Goal: Transaction & Acquisition: Download file/media

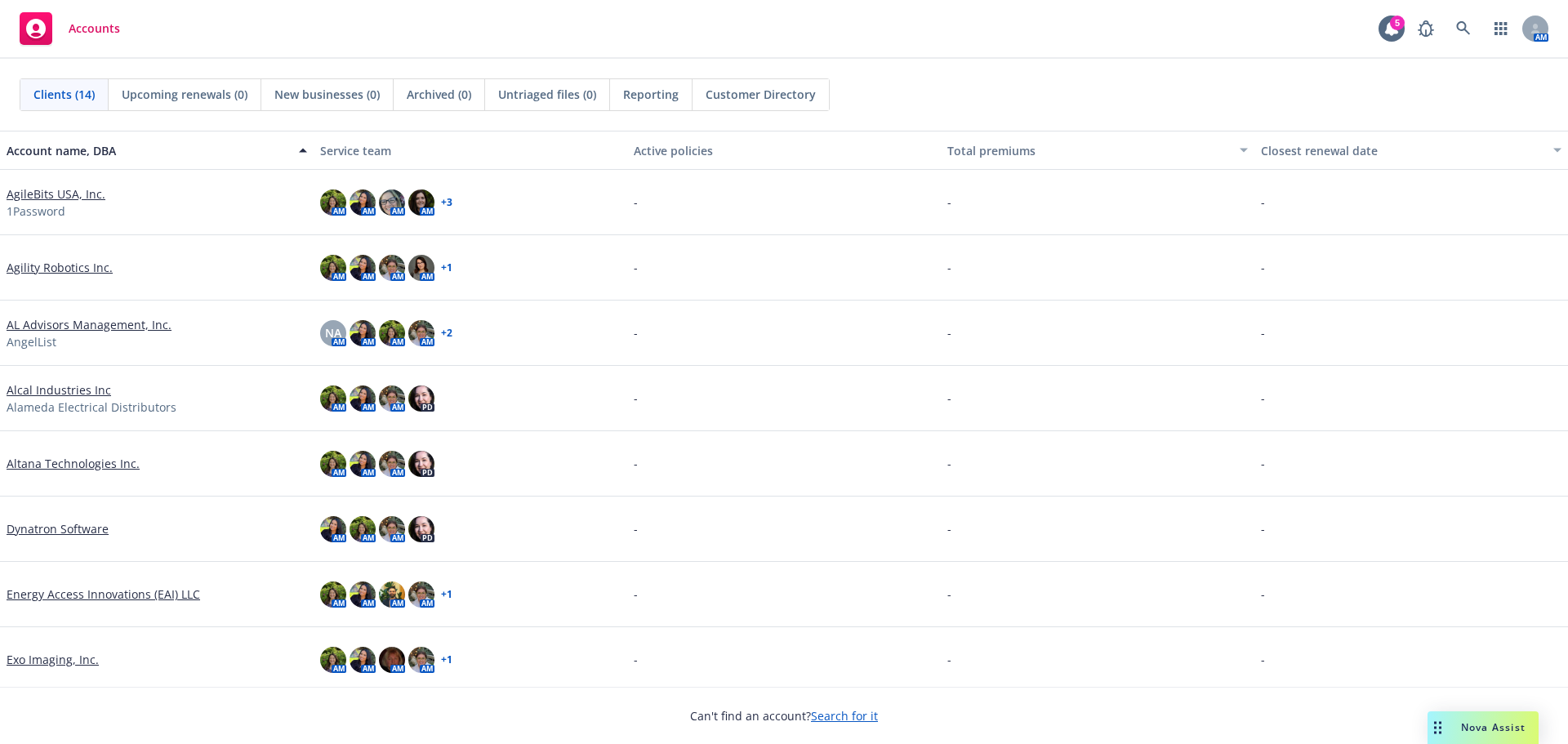
click at [39, 195] on link "AgileBits USA, Inc." at bounding box center [56, 194] width 99 height 17
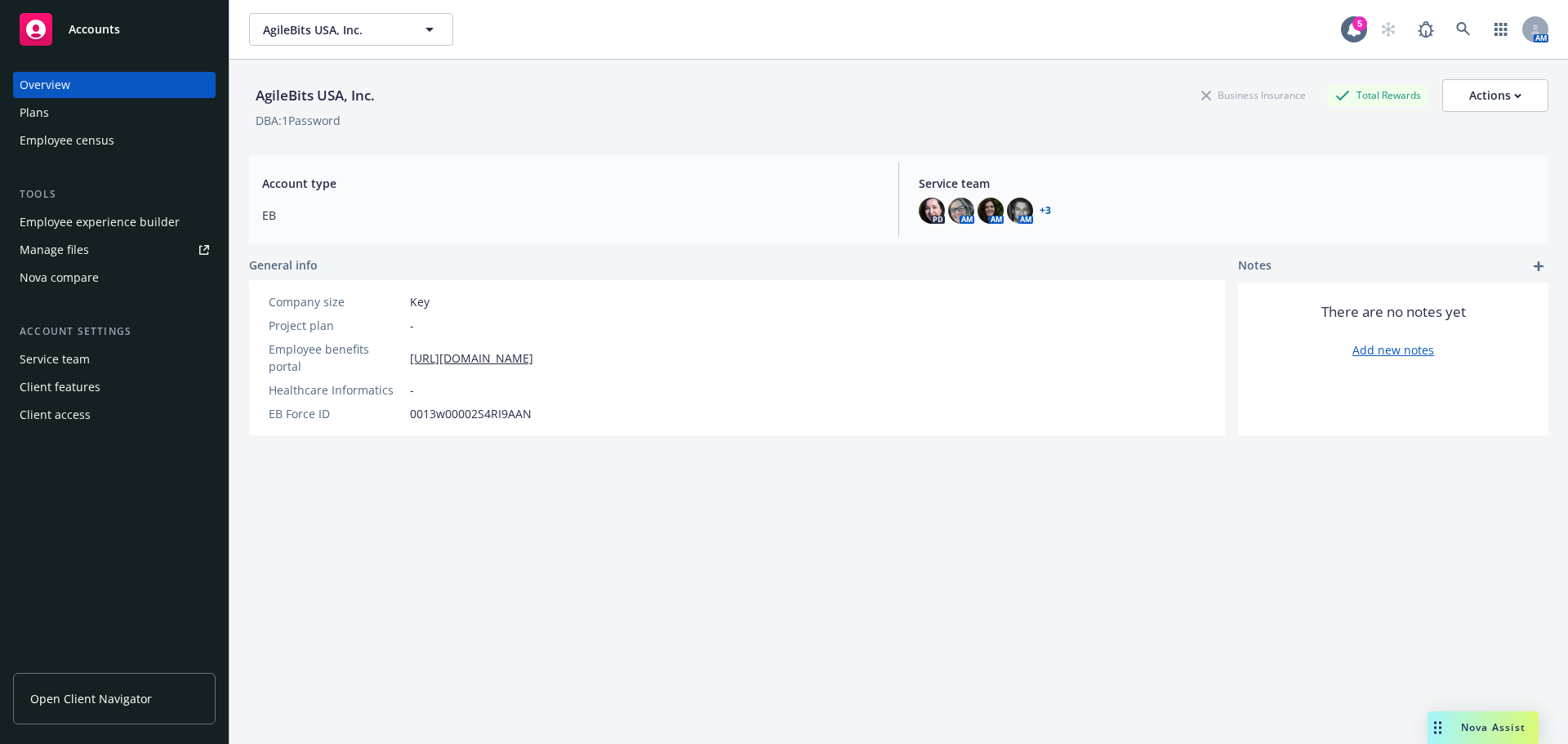
click at [99, 701] on span "Open Client Navigator" at bounding box center [91, 698] width 121 height 17
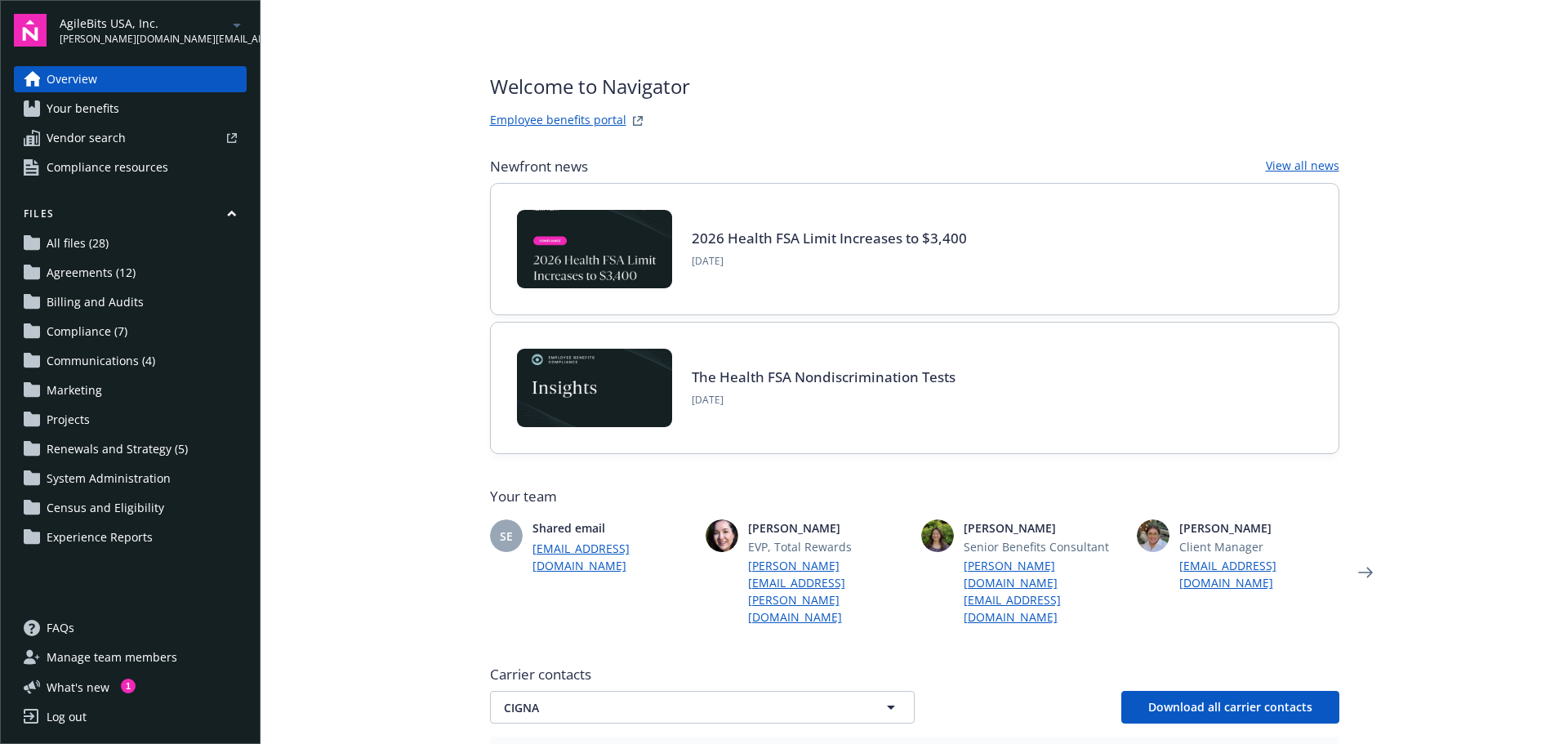
click at [83, 274] on span "Agreements (12)" at bounding box center [91, 273] width 89 height 27
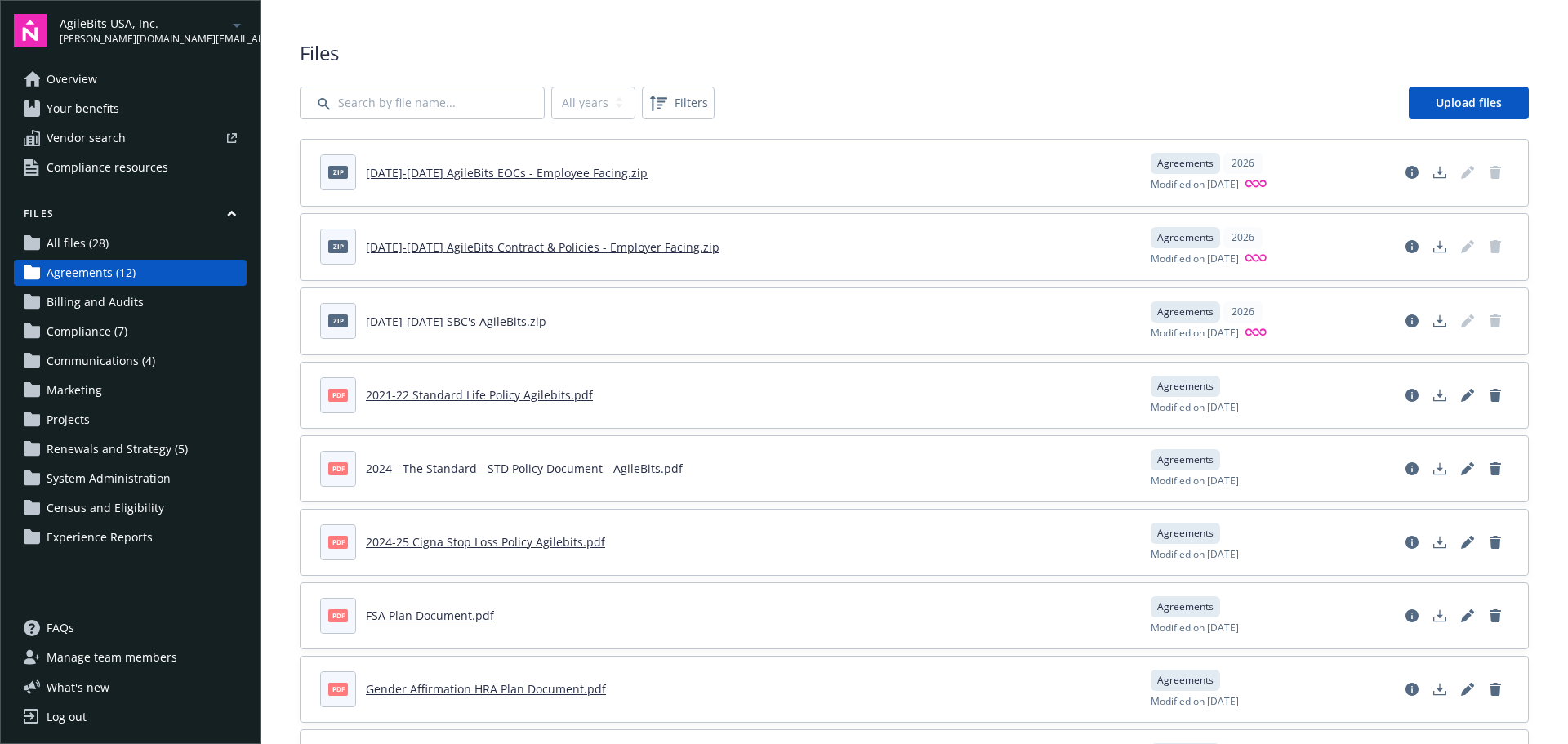
click at [499, 172] on link "[DATE]-[DATE] AgileBits EOCs - Employee Facing.zip" at bounding box center [507, 173] width 282 height 15
